Goal: Task Accomplishment & Management: Manage account settings

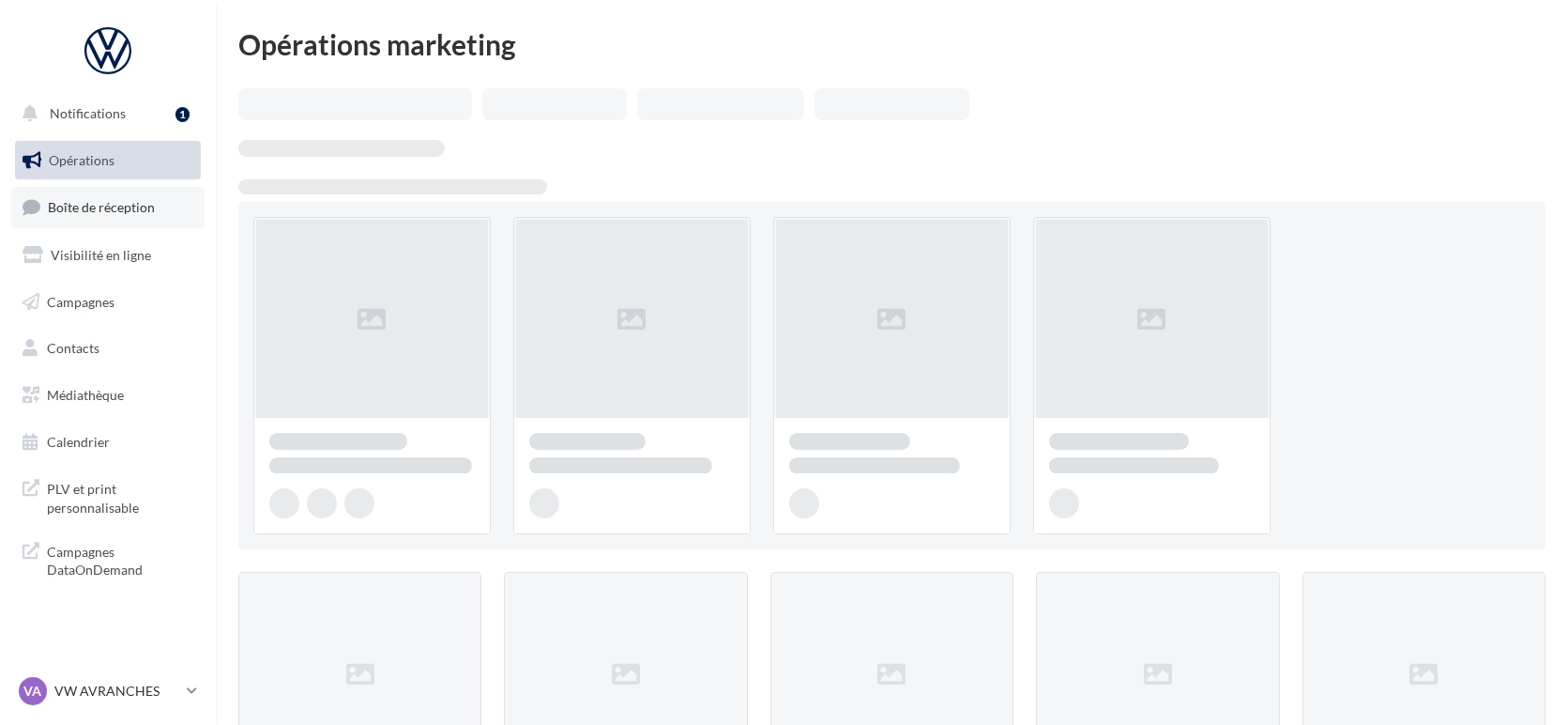
click at [90, 219] on link "Boîte de réception" at bounding box center [107, 207] width 193 height 40
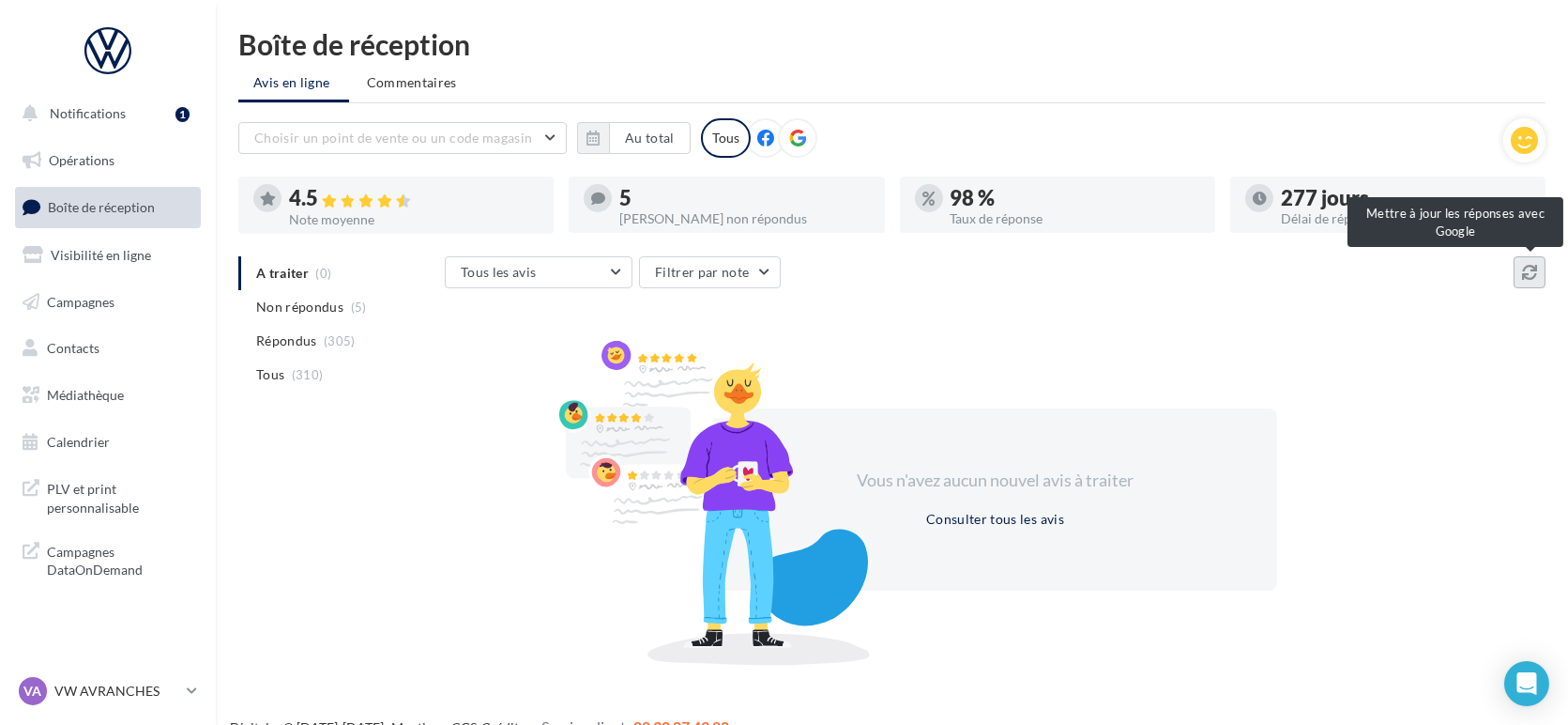
click at [1539, 285] on button at bounding box center [1530, 272] width 32 height 32
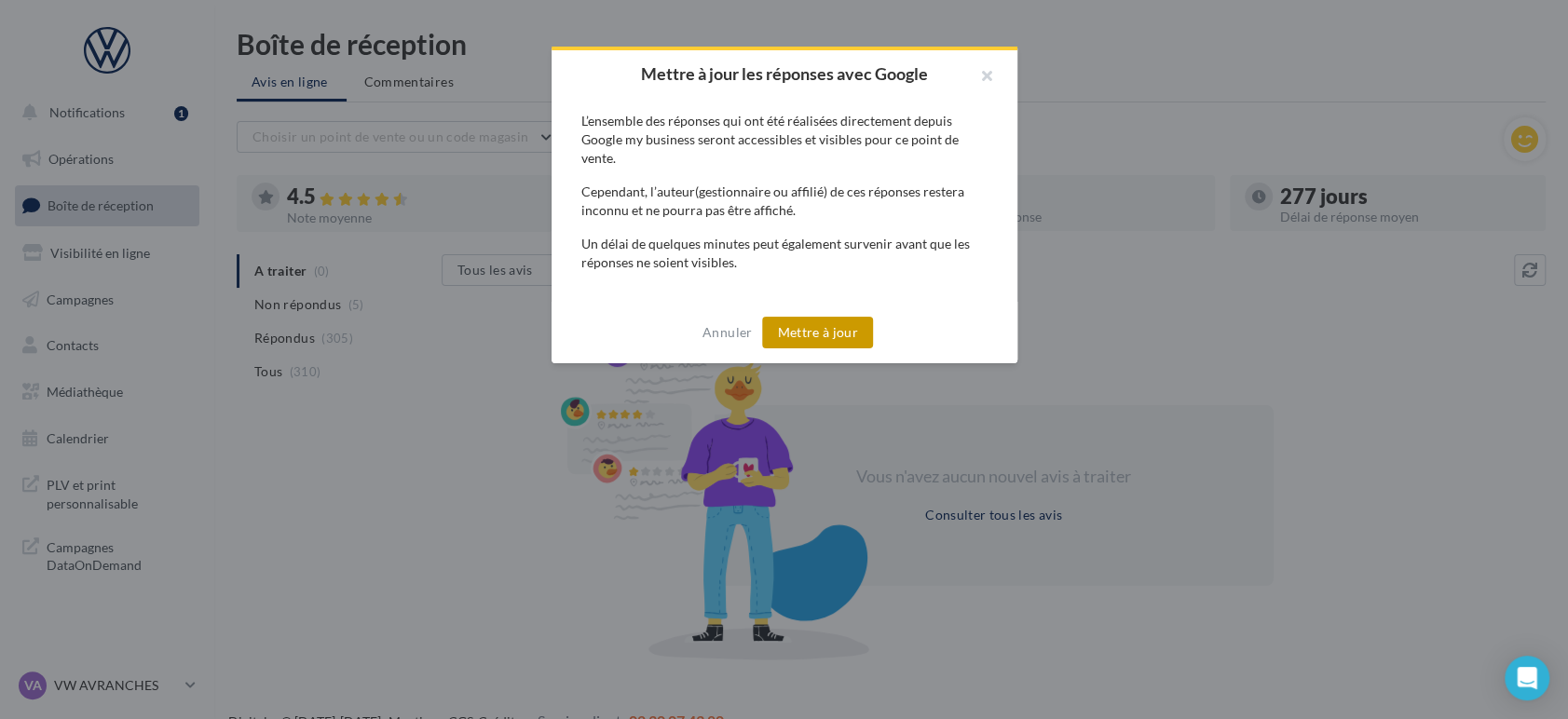
click at [838, 337] on button "Mettre à jour" at bounding box center [818, 332] width 111 height 32
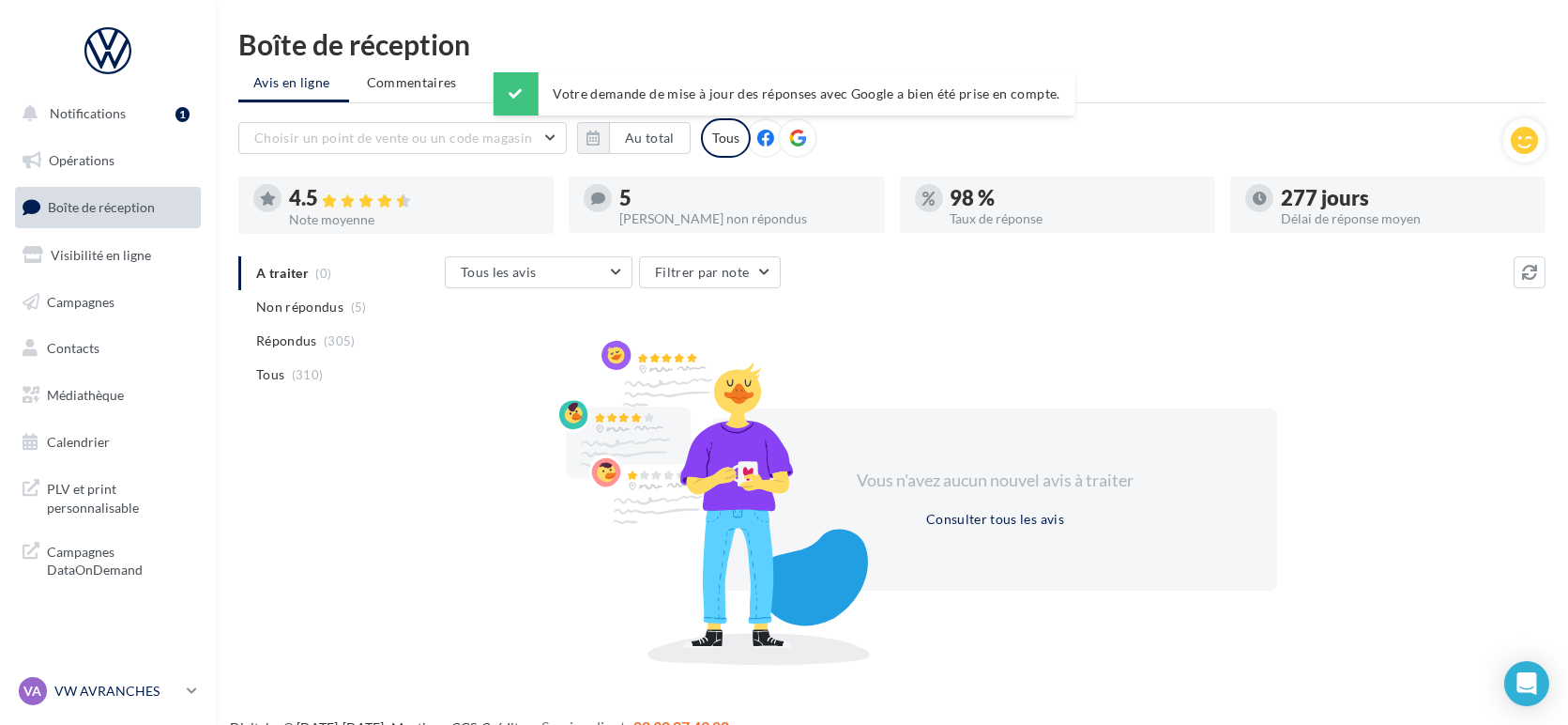
click at [90, 682] on p "VW AVRANCHES" at bounding box center [116, 691] width 125 height 19
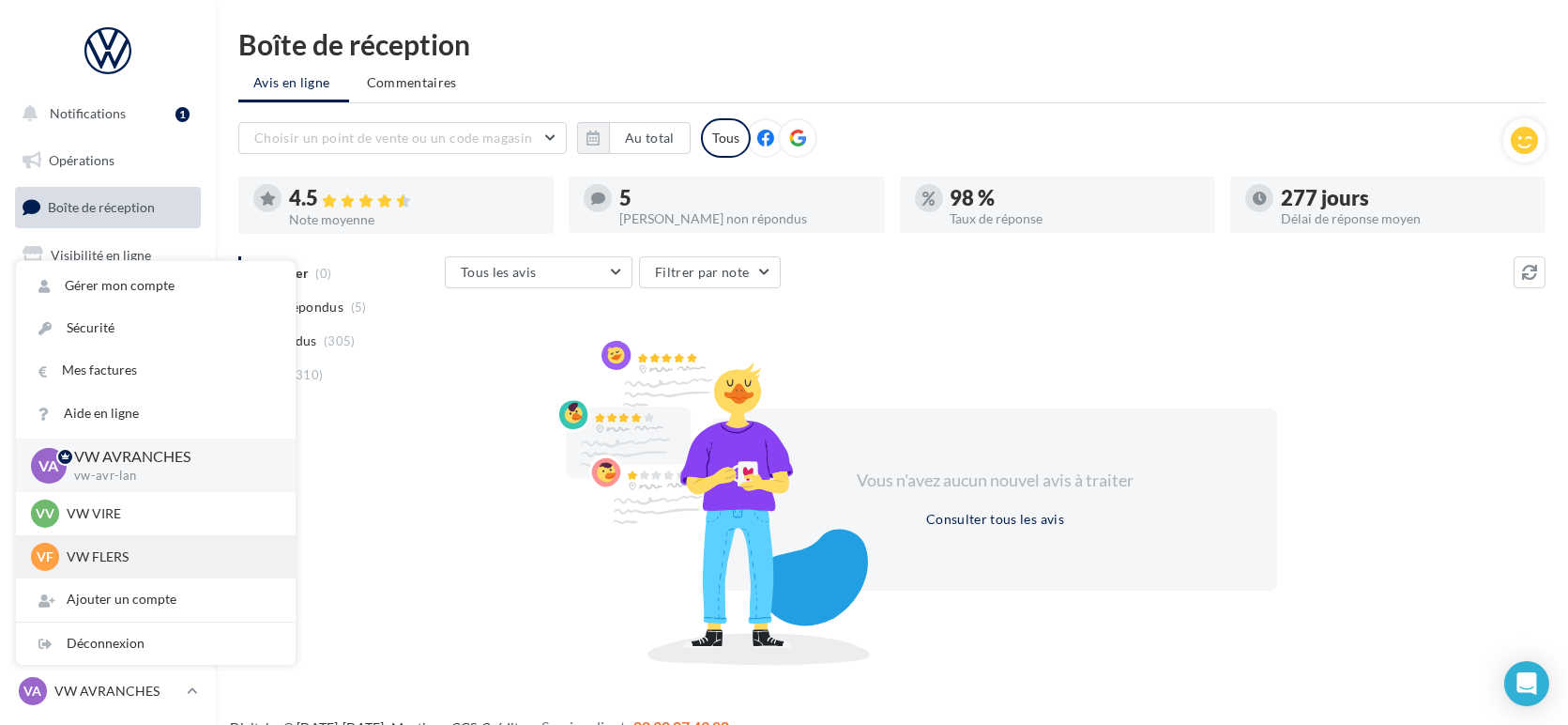
click at [94, 562] on p "VW FLERS" at bounding box center [170, 556] width 207 height 19
